Goal: Transaction & Acquisition: Purchase product/service

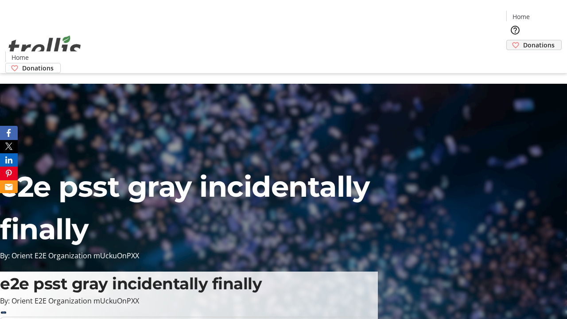
click at [523, 40] on span "Donations" at bounding box center [538, 44] width 31 height 9
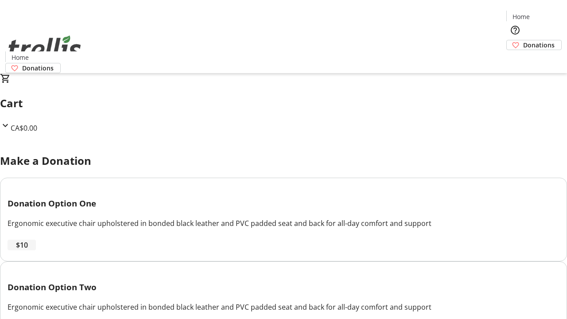
click at [28, 250] on span "$10" at bounding box center [22, 245] width 12 height 11
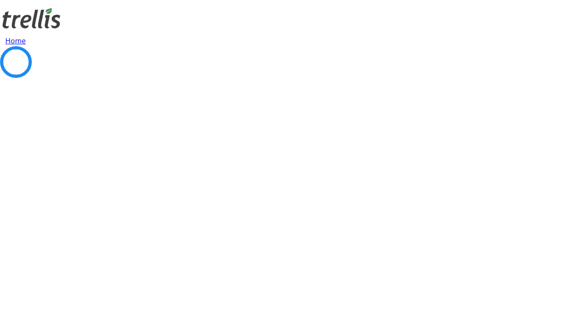
select select "CA"
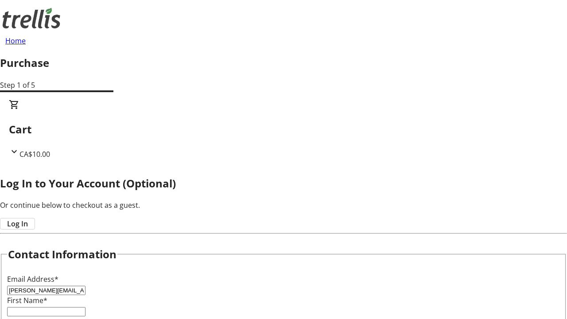
type input "[PERSON_NAME][EMAIL_ADDRESS][PERSON_NAME][DOMAIN_NAME]"
type input "[PERSON_NAME]"
type input "[STREET_ADDRESS][PERSON_NAME]"
type input "Kelowna"
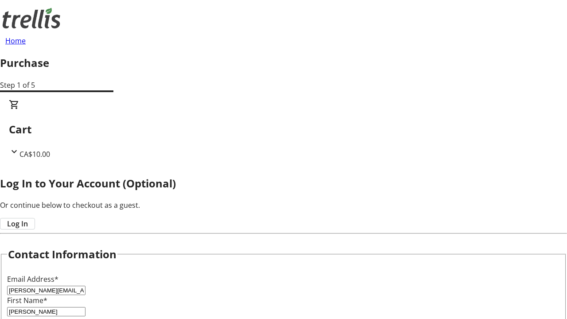
select select "BC"
type input "Kelowna"
type input "V1Y 0C2"
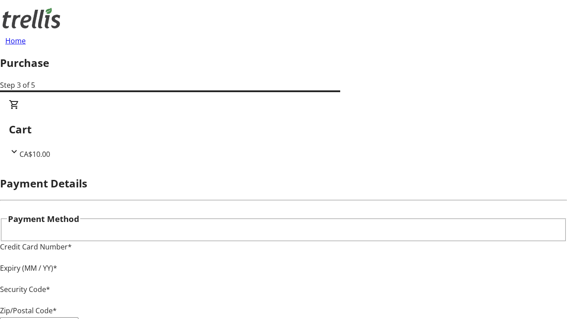
type input "V1Y 0C2"
